Goal: Transaction & Acquisition: Obtain resource

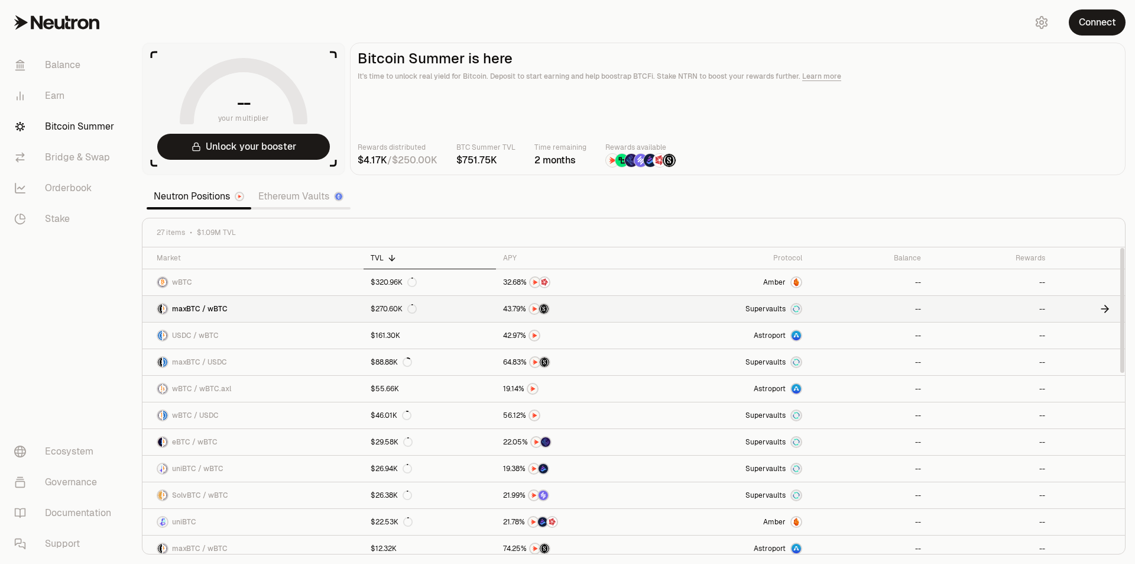
click at [211, 312] on span "maxBTC / wBTC" at bounding box center [200, 308] width 56 height 9
click at [277, 149] on button "Unlock your booster" at bounding box center [243, 147] width 173 height 26
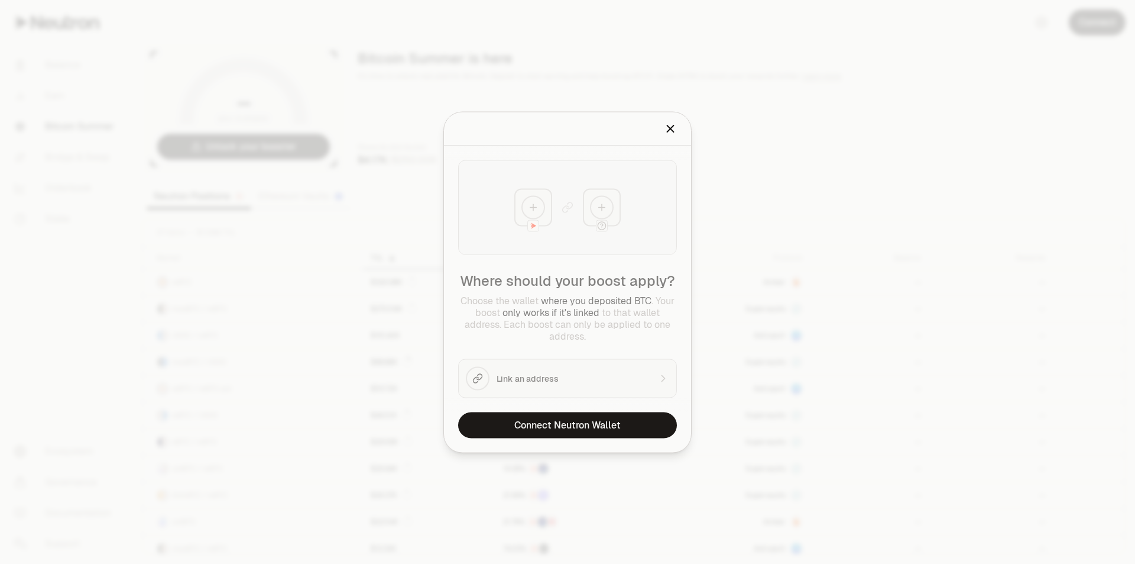
click at [569, 382] on div "Where should your boost apply? Choose the wallet where you deposited BTC . Your…" at bounding box center [567, 278] width 247 height 266
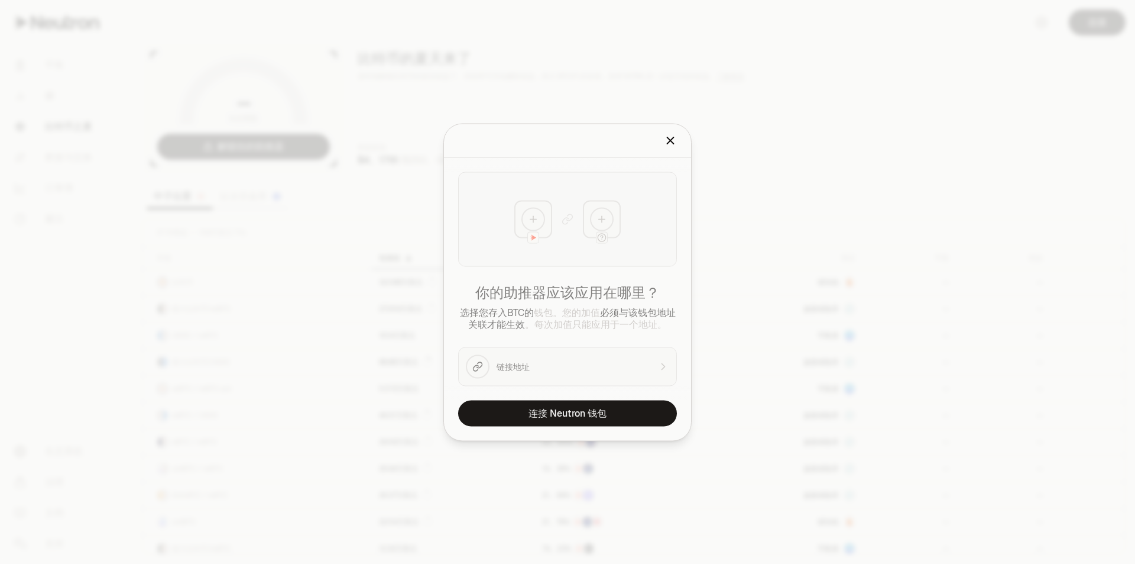
click at [527, 368] on div "你的助推器应该应用在哪里？ 选择您存入BTC的 钱包 。您的加值 必须与该钱包地址关联才能生效 。每次加值只能应用于一个地址。 链接地址" at bounding box center [567, 278] width 247 height 242
click at [565, 417] on font "连接 Neutron 钱包" at bounding box center [568, 412] width 78 height 12
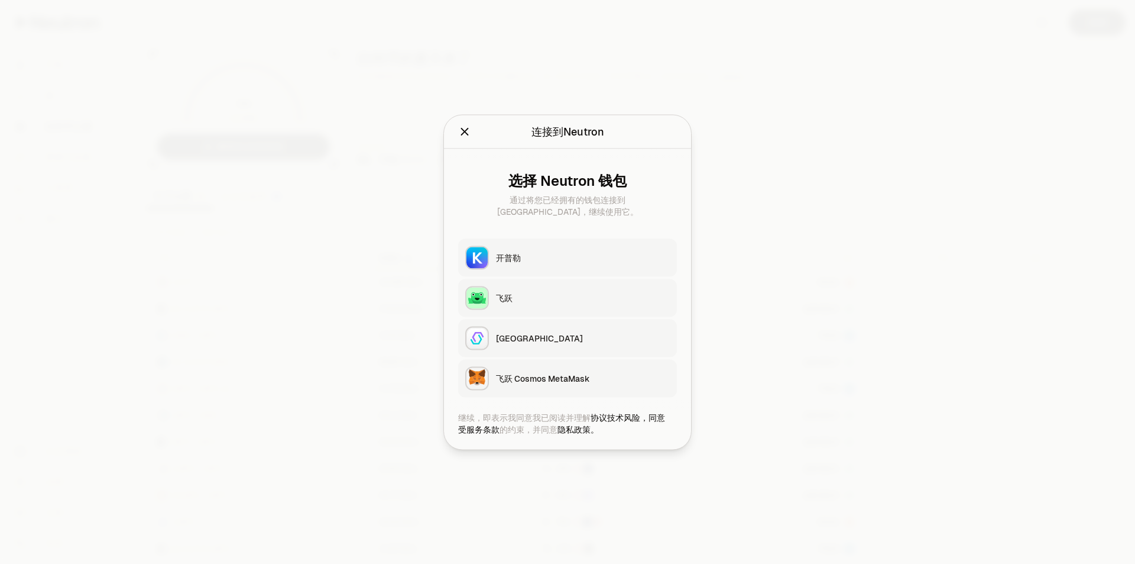
click at [563, 265] on button "开普勒" at bounding box center [567, 257] width 219 height 38
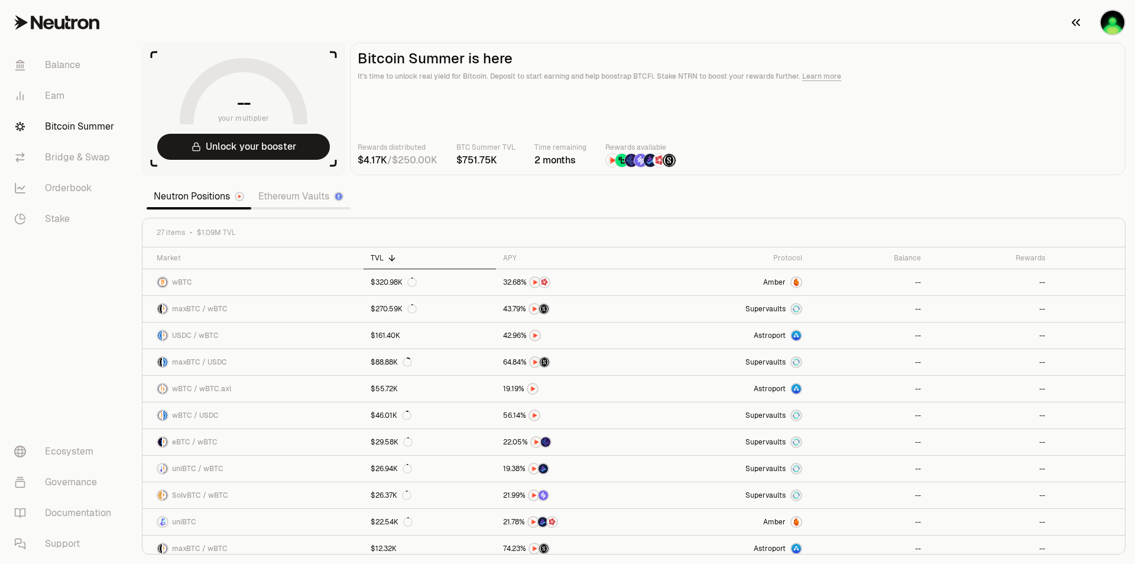
click at [1118, 30] on img "button" at bounding box center [1113, 23] width 24 height 24
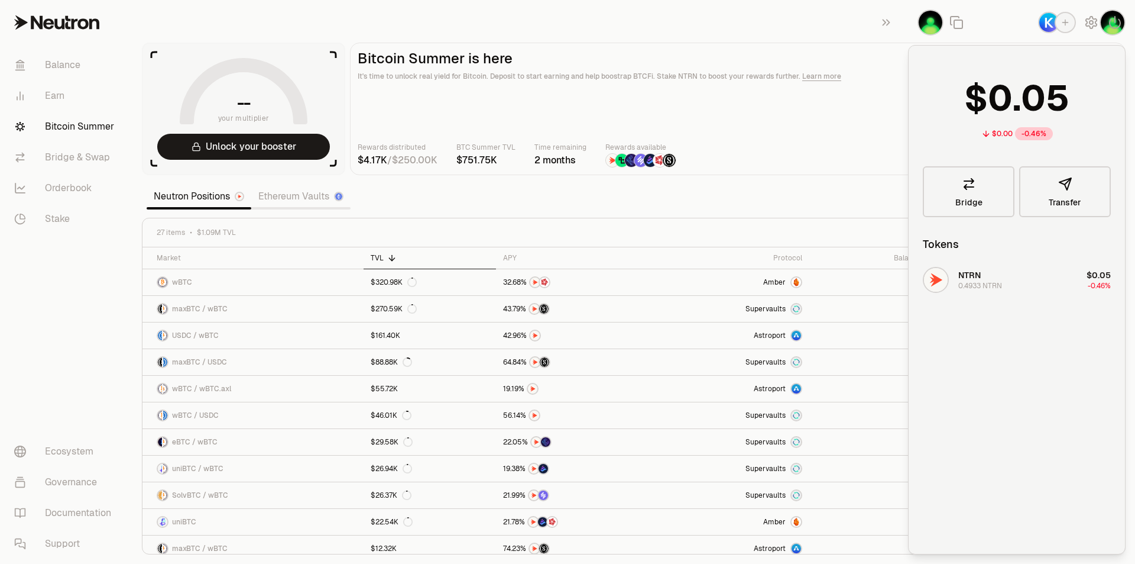
click at [814, 95] on main "Bitcoin Summer is here It's time to unlock real yield for Bitcoin. Deposit to s…" at bounding box center [738, 109] width 776 height 132
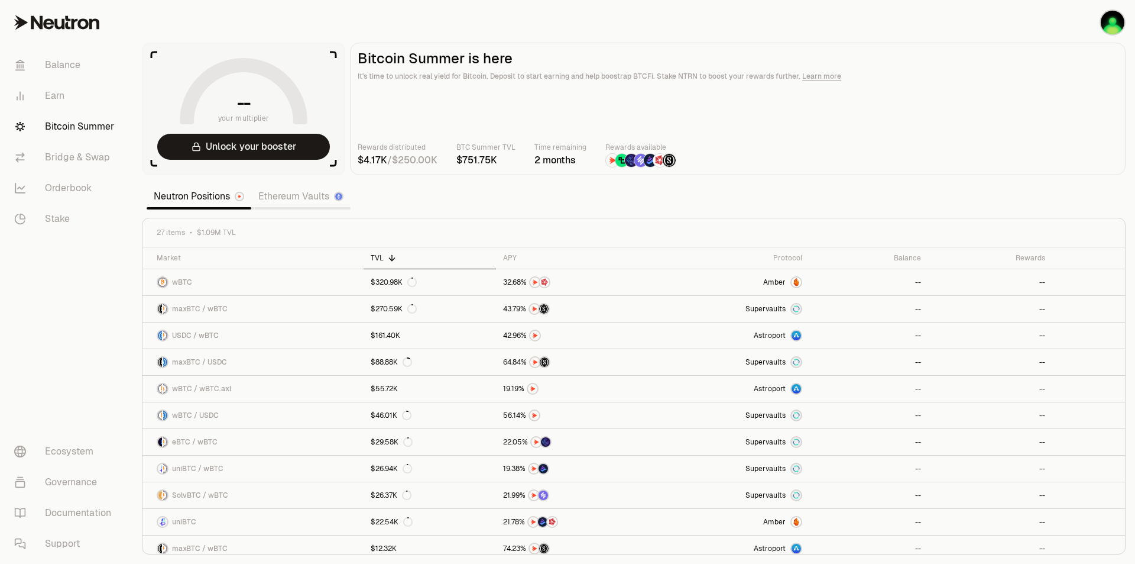
click at [960, 100] on main "Bitcoin Summer is here It's time to unlock real yield for Bitcoin. Deposit to s…" at bounding box center [738, 109] width 776 height 132
click at [798, 283] on img at bounding box center [796, 281] width 9 height 9
click at [183, 283] on span "wBTC" at bounding box center [182, 281] width 20 height 9
